Goal: Find specific page/section: Find specific page/section

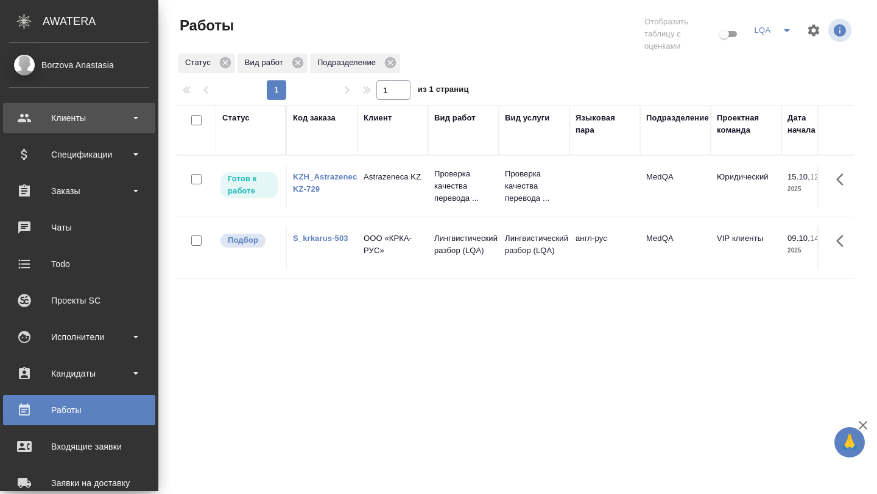
click at [87, 114] on div "Клиенты" at bounding box center [79, 118] width 140 height 18
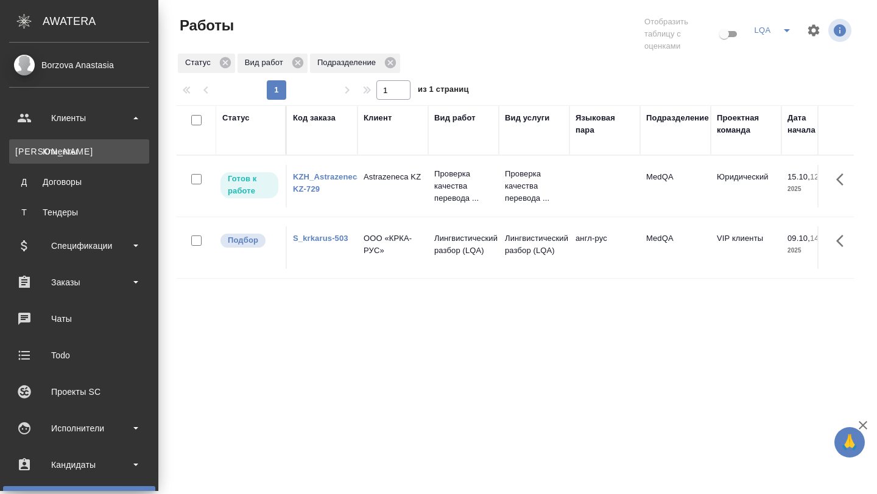
click at [69, 158] on link "К Клиенты" at bounding box center [79, 151] width 140 height 24
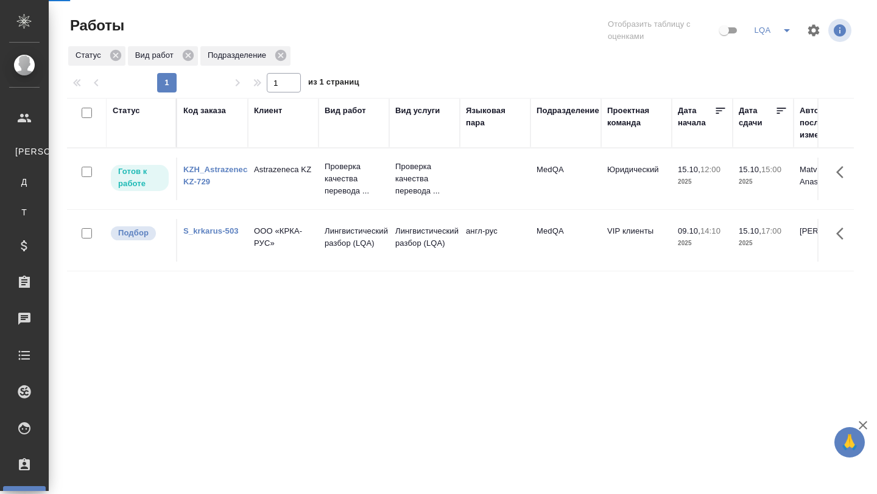
select select "RU"
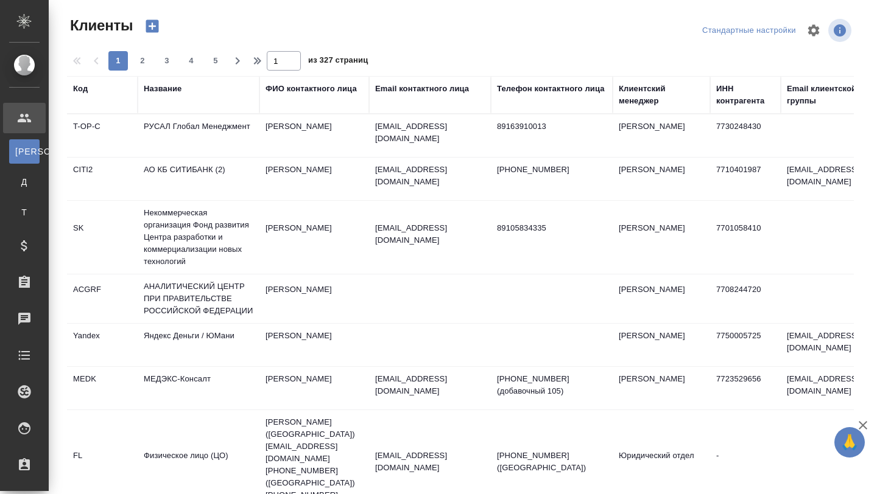
click at [163, 91] on div "Название" at bounding box center [163, 89] width 38 height 12
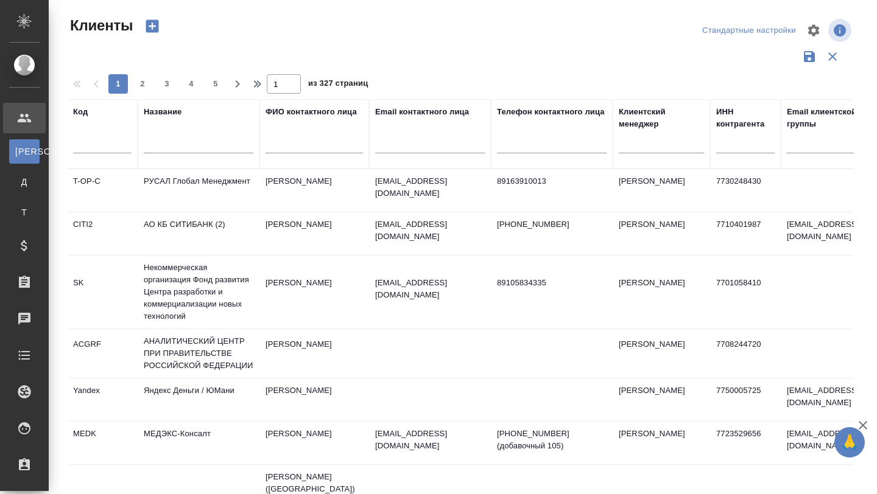
click at [161, 141] on input "text" at bounding box center [199, 145] width 110 height 15
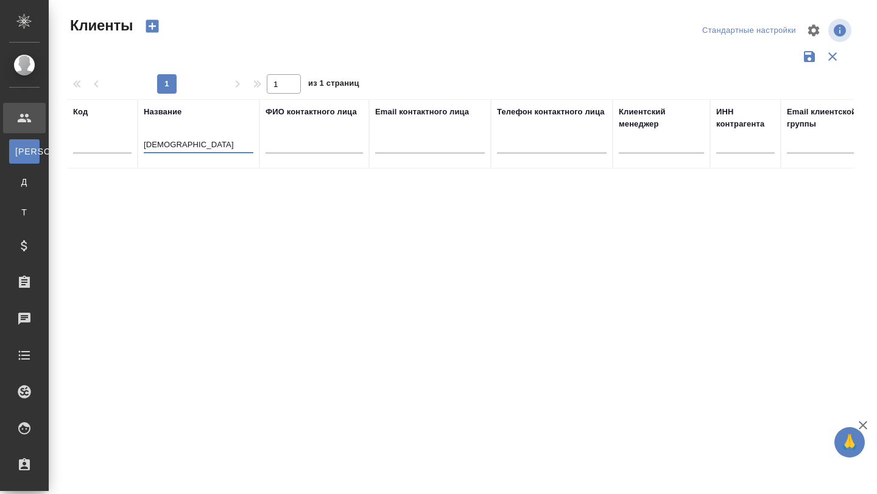
click at [166, 147] on input "санофи" at bounding box center [199, 145] width 110 height 15
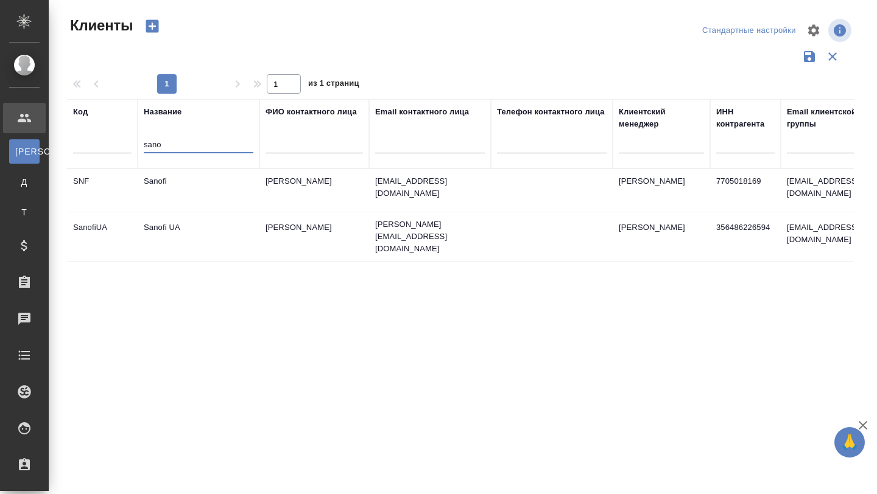
type input "sano"
click at [163, 181] on td "Sanofi" at bounding box center [199, 190] width 122 height 43
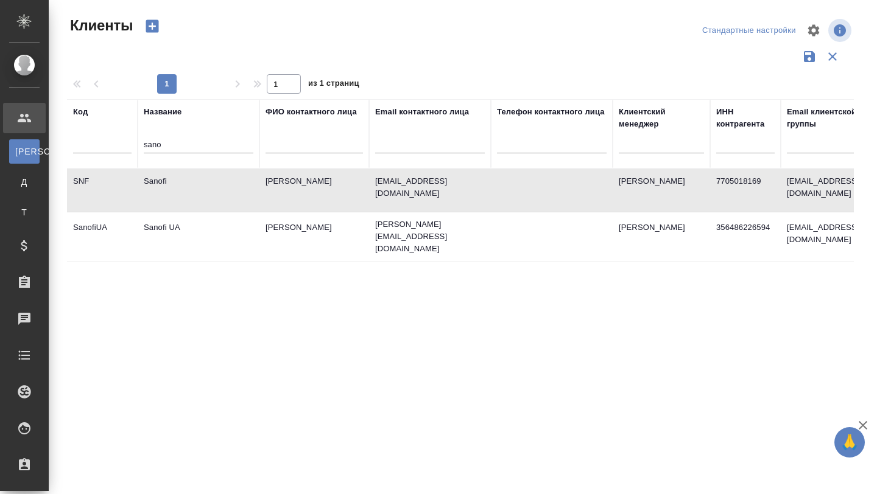
click at [163, 181] on td "Sanofi" at bounding box center [199, 190] width 122 height 43
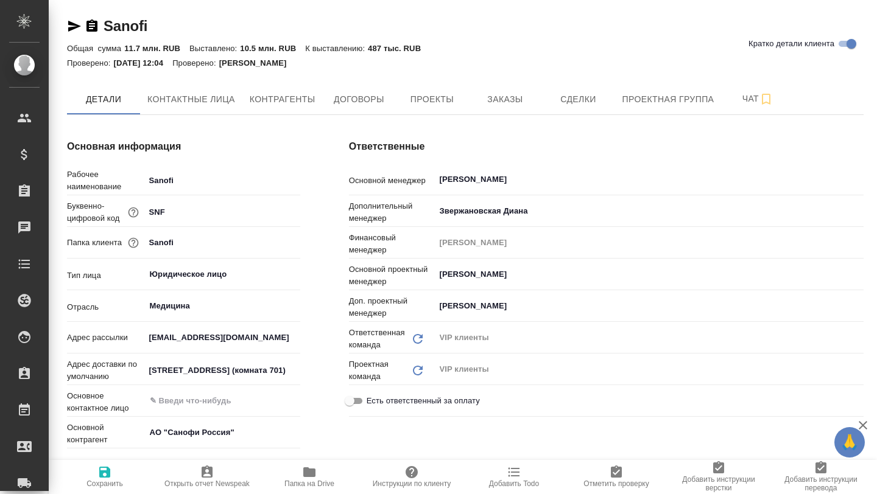
type textarea "x"
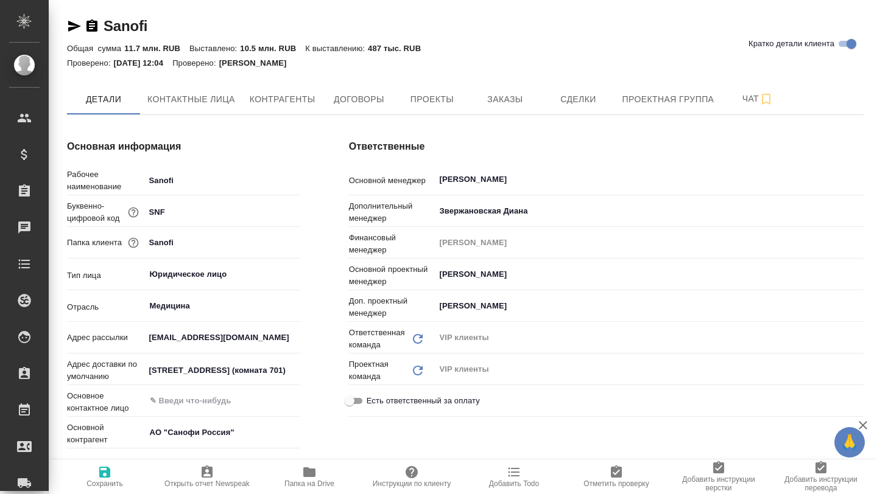
type textarea "x"
click at [302, 472] on icon "button" at bounding box center [309, 472] width 15 height 15
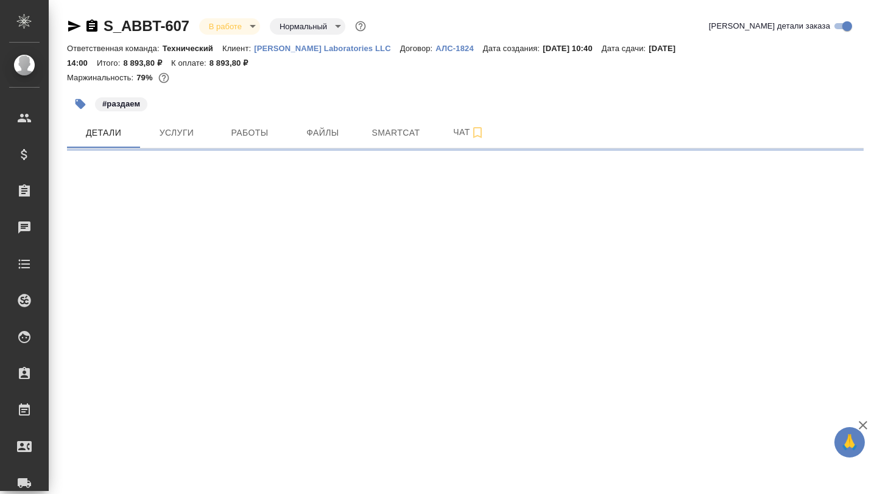
select select "RU"
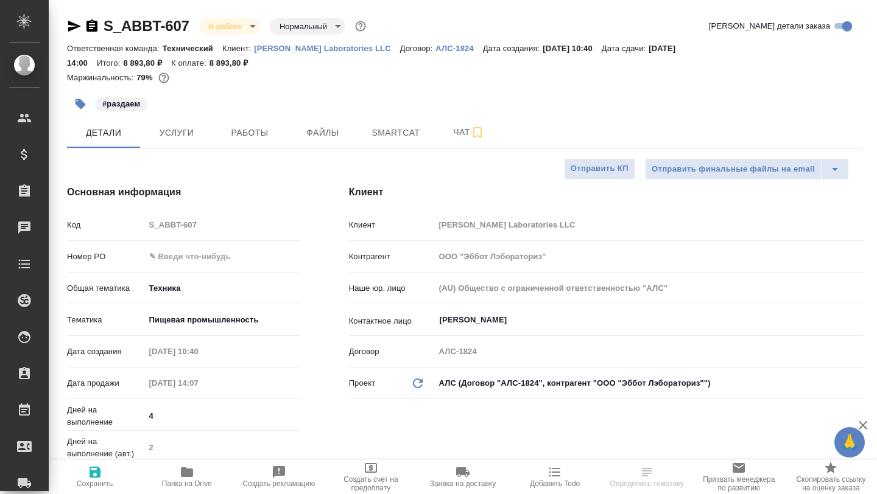
type textarea "x"
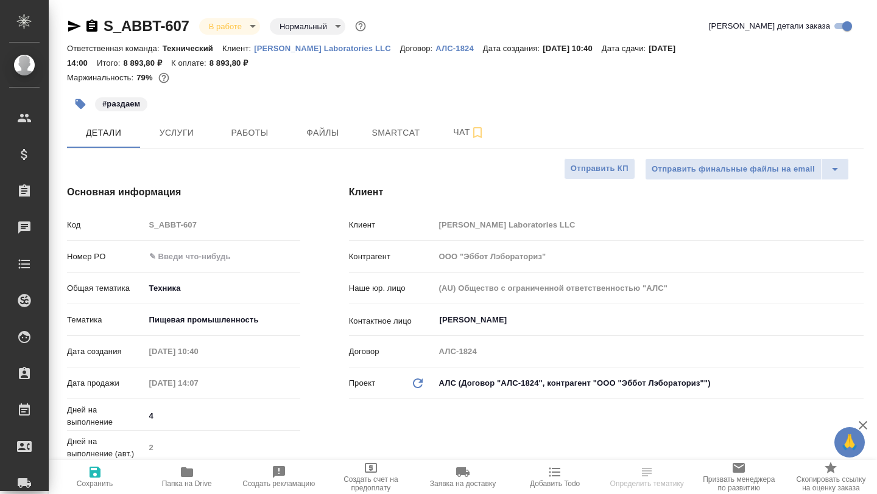
type textarea "x"
type input "[PERSON_NAME]"
click at [192, 476] on icon "button" at bounding box center [187, 472] width 12 height 10
type textarea "x"
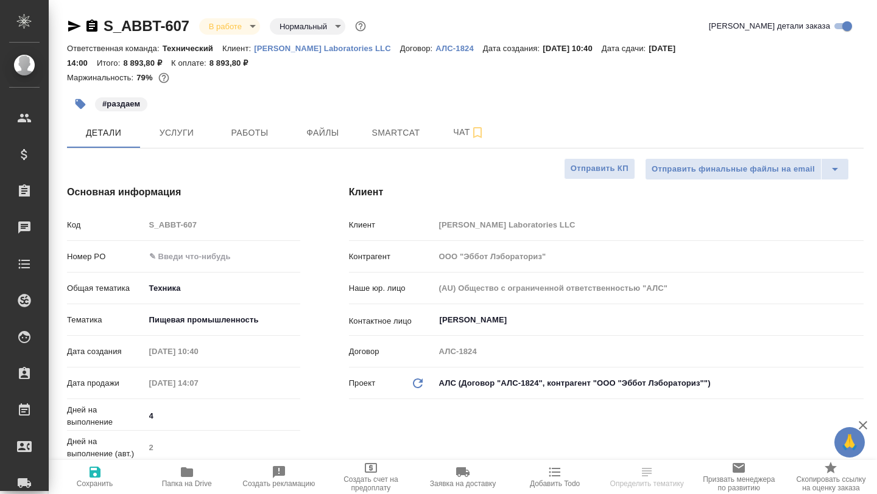
type textarea "x"
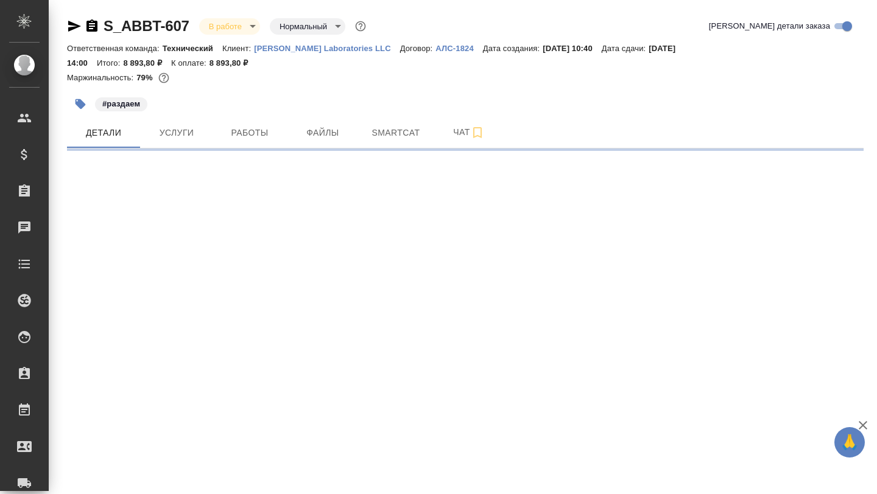
select select "RU"
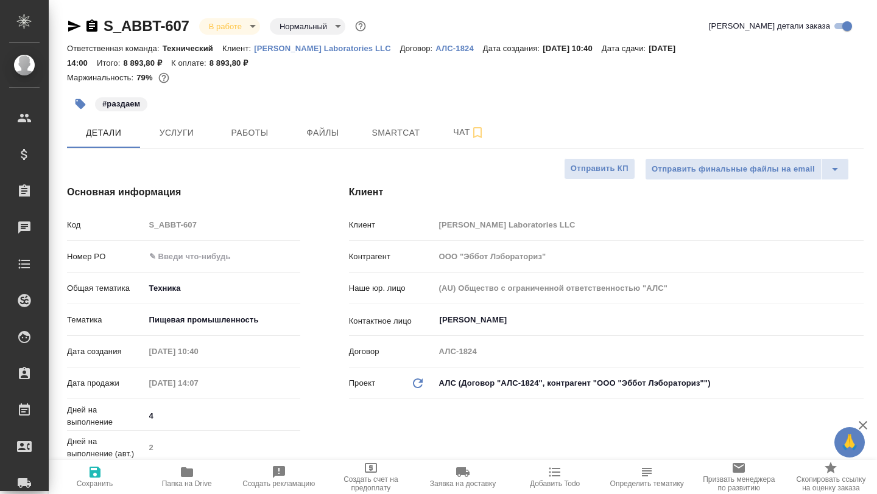
type textarea "x"
click at [461, 139] on span "Чат" at bounding box center [468, 132] width 58 height 15
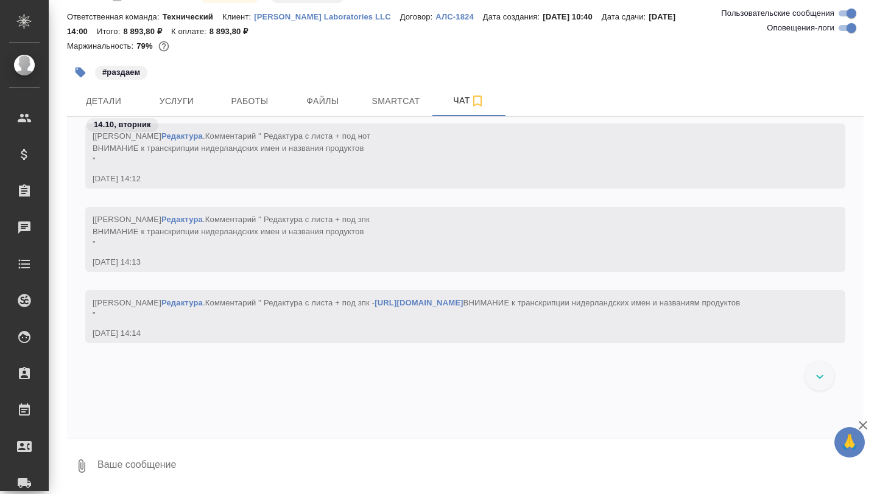
scroll to position [2209, 0]
